Goal: Information Seeking & Learning: Learn about a topic

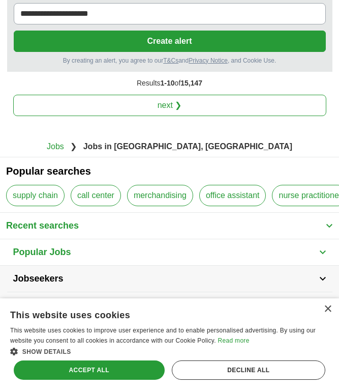
scroll to position [2153, 0]
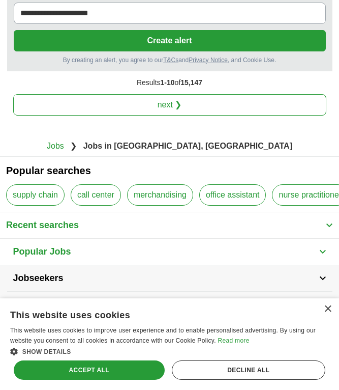
click at [252, 94] on link "next ❯" at bounding box center [169, 104] width 313 height 21
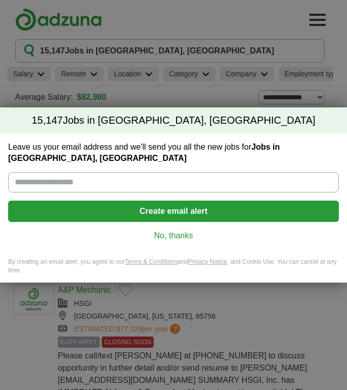
click at [183, 231] on link "No, thanks" at bounding box center [173, 235] width 314 height 11
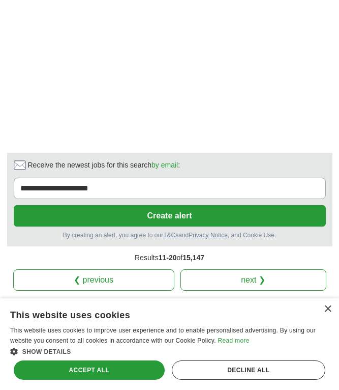
scroll to position [1650, 0]
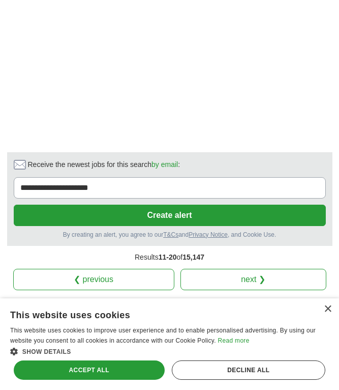
click at [223, 269] on link "next ❯" at bounding box center [254, 279] width 146 height 21
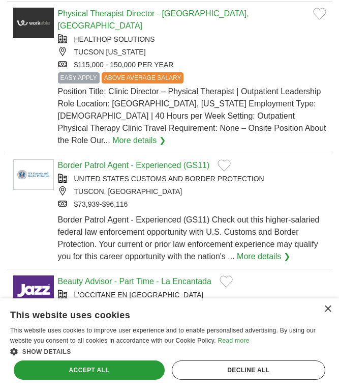
scroll to position [1181, 0]
